Goal: Use online tool/utility: Utilize a website feature to perform a specific function

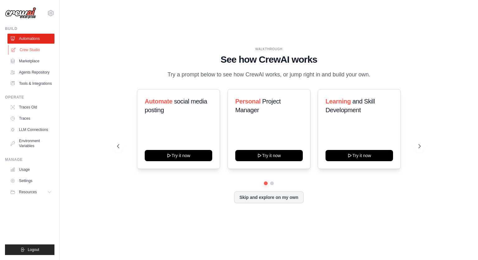
click at [29, 49] on link "Crew Studio" at bounding box center [31, 50] width 47 height 10
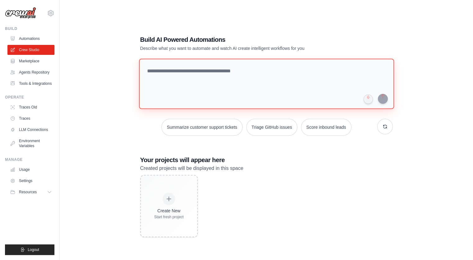
click at [174, 72] on textarea at bounding box center [266, 84] width 255 height 50
